Goal: Information Seeking & Learning: Find specific fact

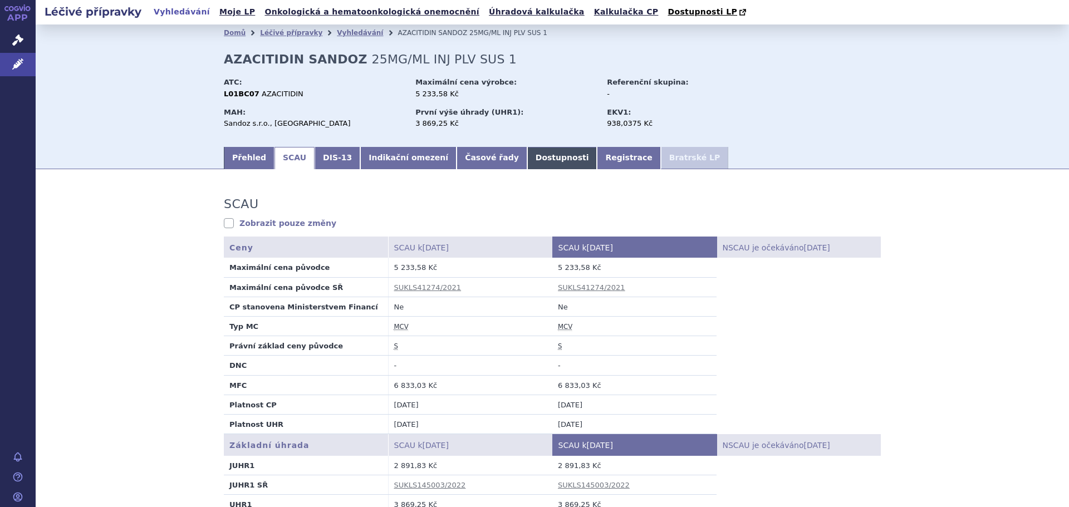
click at [527, 159] on link "Dostupnosti" at bounding box center [562, 158] width 70 height 22
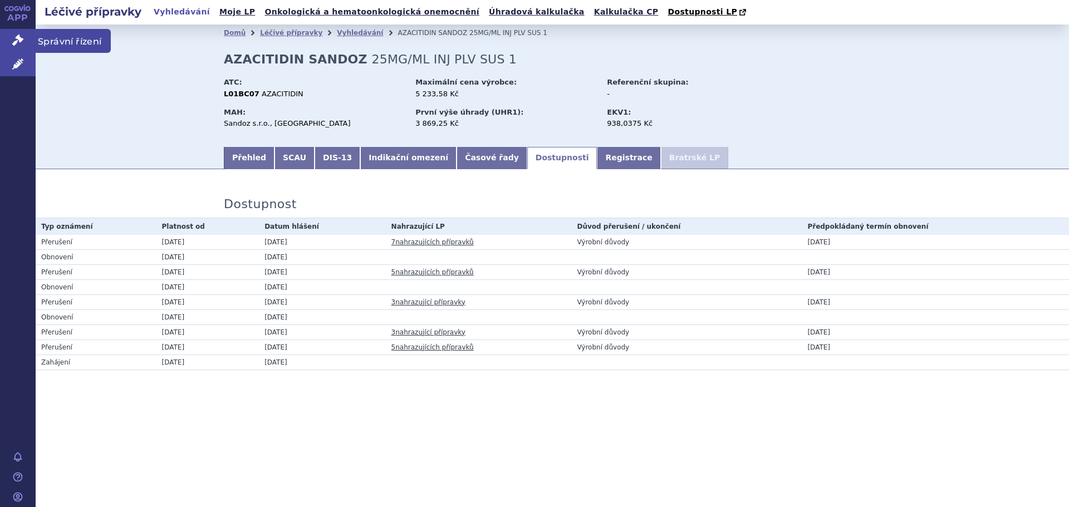
click at [15, 32] on link "Správní řízení" at bounding box center [18, 40] width 36 height 23
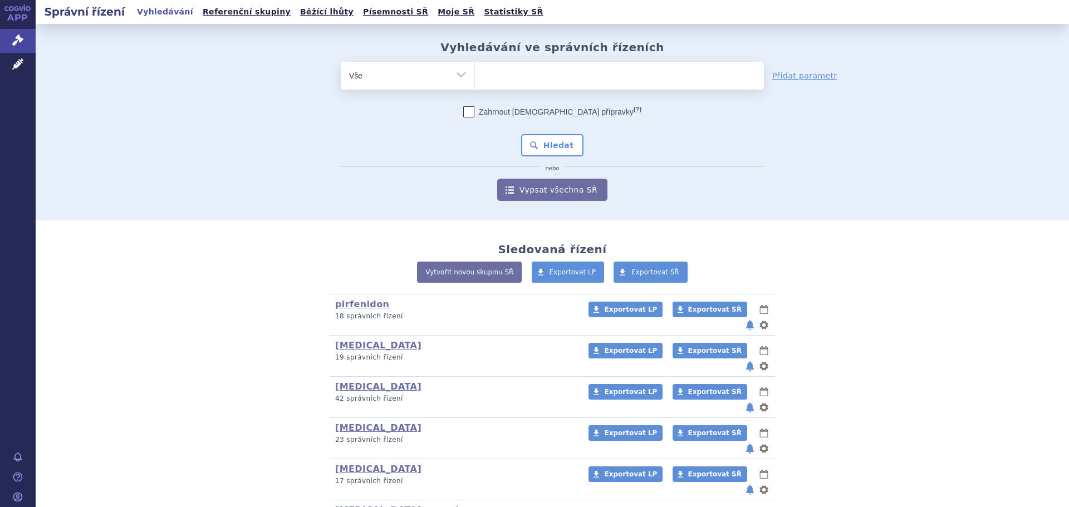
click at [457, 77] on select "Vše Spisová značka Typ SŘ Přípravek/SUKL kód Účastník/Držitel" at bounding box center [408, 74] width 134 height 25
select select "filter-atc-group"
click at [341, 62] on select "Vše Spisová značka Typ SŘ Přípravek/SUKL kód Účastník/Držitel" at bounding box center [408, 74] width 134 height 25
click at [503, 77] on ul at bounding box center [619, 73] width 289 height 23
click at [475, 77] on select at bounding box center [474, 75] width 1 height 28
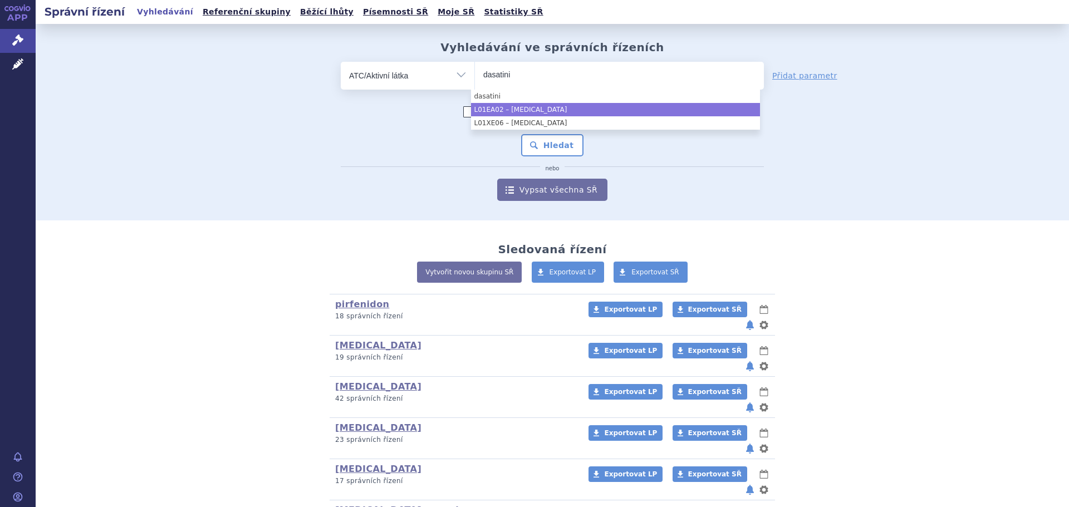
type input "dasatini"
select select "L01EA02"
type input "dasati"
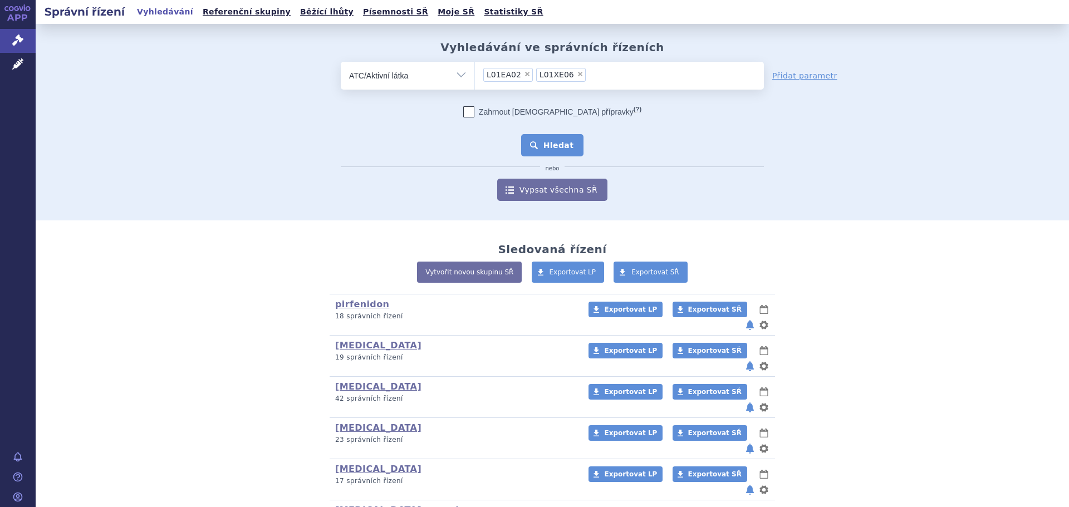
click at [554, 147] on button "Hledat" at bounding box center [552, 145] width 63 height 22
